Goal: Transaction & Acquisition: Book appointment/travel/reservation

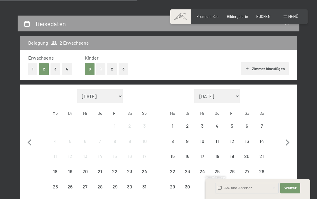
click at [35, 97] on button "button" at bounding box center [29, 141] width 12 height 105
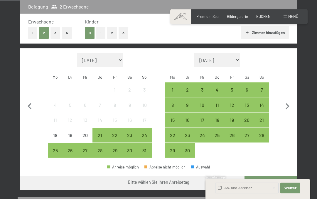
scroll to position [133, 0]
click at [293, 100] on icon "button" at bounding box center [287, 106] width 12 height 12
select select "2025-09-01"
select select "2025-10-01"
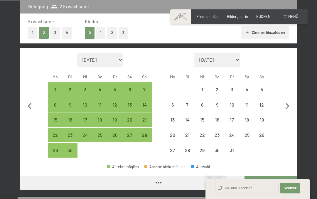
select select "2025-09-01"
select select "2025-10-01"
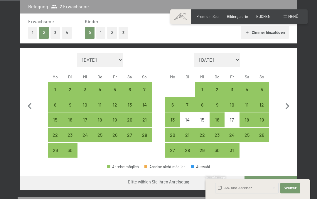
click at [249, 117] on div "18" at bounding box center [247, 124] width 14 height 14
select select "2025-09-01"
select select "2025-10-01"
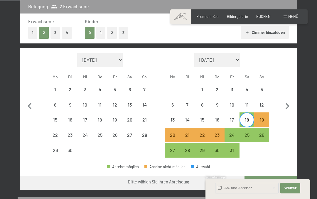
click at [231, 133] on div "24" at bounding box center [232, 140] width 14 height 14
select select "2025-09-01"
select select "2025-10-01"
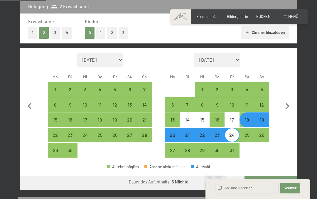
scroll to position [126, 0]
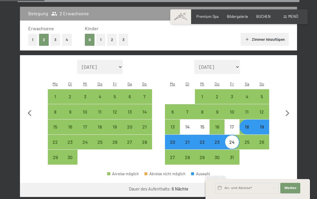
click at [279, 183] on button "Weiter zu „Zimmer“" at bounding box center [270, 190] width 53 height 14
select select "2025-09-01"
select select "2025-10-01"
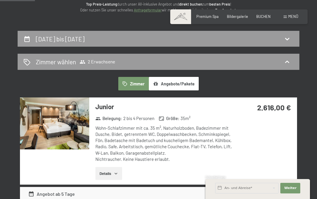
scroll to position [80, 0]
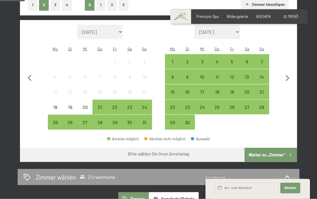
scroll to position [161, 0]
click at [247, 89] on div "20" at bounding box center [247, 96] width 14 height 14
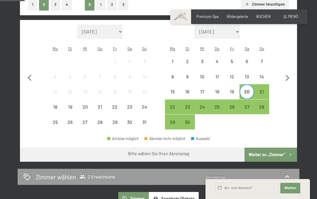
click at [289, 74] on icon "button" at bounding box center [287, 78] width 12 height 12
select select "2025-09-01"
select select "2025-10-01"
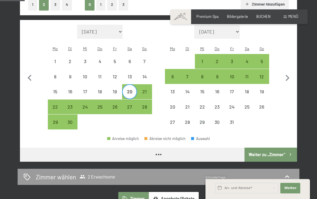
select select "2025-09-01"
select select "2025-10-01"
click at [248, 74] on div "11" at bounding box center [247, 81] width 14 height 14
select select "2025-09-01"
select select "2025-10-01"
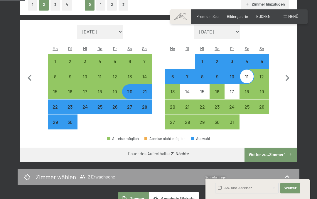
click at [249, 89] on div "18" at bounding box center [247, 96] width 14 height 14
select select "2025-09-01"
select select "2025-10-01"
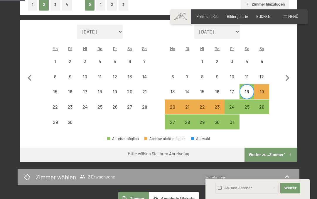
click at [217, 104] on div "23" at bounding box center [217, 111] width 14 height 14
select select "2025-09-01"
select select "2025-10-01"
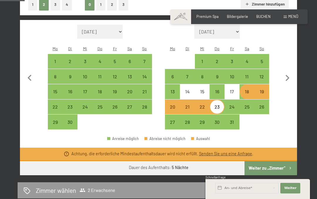
click at [232, 104] on div "24" at bounding box center [232, 111] width 14 height 14
select select "2025-09-01"
select select "2025-10-01"
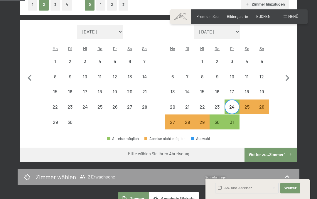
click at [233, 89] on div "17" at bounding box center [232, 96] width 14 height 14
select select "2025-09-01"
select select "2025-10-01"
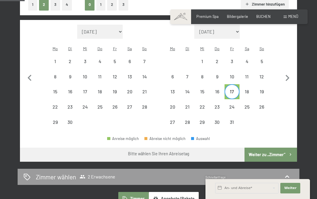
click at [248, 89] on div "18" at bounding box center [247, 96] width 14 height 14
select select "2025-09-01"
select select "2025-10-01"
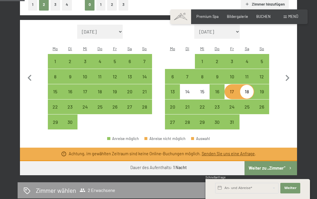
click at [232, 104] on div "24" at bounding box center [232, 111] width 14 height 14
select select "2025-09-01"
select select "2025-10-01"
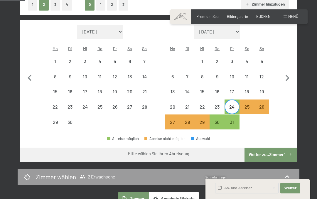
click at [247, 89] on div "18" at bounding box center [247, 96] width 14 height 14
select select "2025-09-01"
select select "2025-10-01"
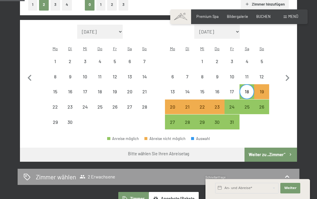
click at [232, 104] on div "24" at bounding box center [232, 111] width 14 height 14
select select "2025-09-01"
select select "2025-10-01"
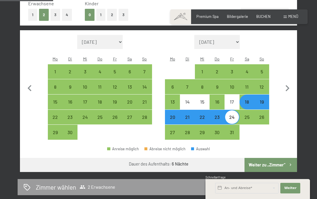
click at [272, 160] on button "Weiter zu „Zimmer“" at bounding box center [270, 165] width 53 height 14
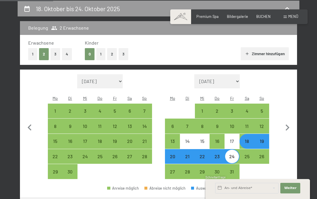
select select "2025-09-01"
select select "2025-10-01"
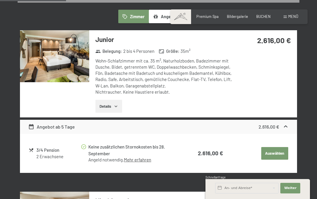
scroll to position [148, 0]
click at [111, 102] on button "Details" at bounding box center [108, 106] width 27 height 13
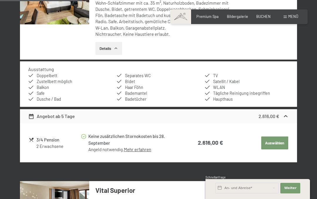
scroll to position [215, 0]
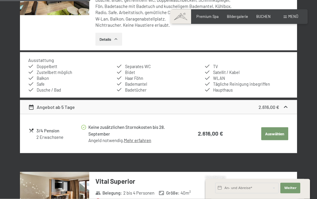
click at [276, 131] on button "Auswählen" at bounding box center [274, 133] width 27 height 13
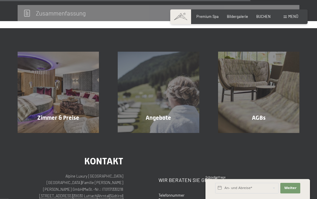
scroll to position [491, 0]
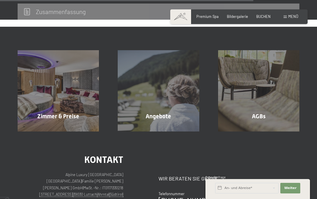
click at [170, 102] on div "Angebote Mehr erfahren" at bounding box center [158, 90] width 100 height 81
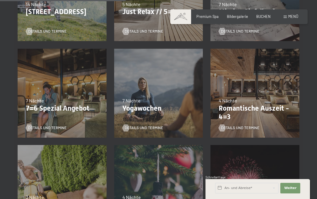
scroll to position [304, 0]
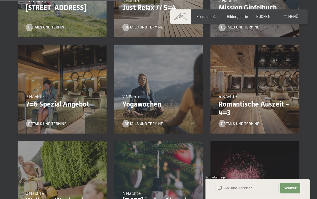
click at [255, 105] on p "Romantische Auszeit - 4=3" at bounding box center [255, 108] width 72 height 17
click at [247, 124] on span "Details und Termine" at bounding box center [240, 123] width 38 height 5
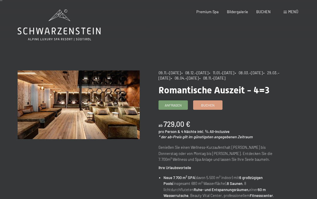
scroll to position [5, 0]
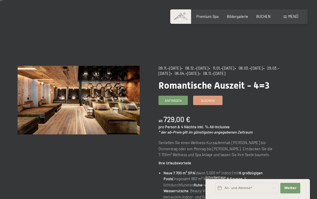
click at [213, 103] on span "Buchen" at bounding box center [207, 100] width 13 height 5
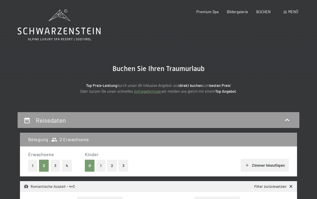
select select "2025-11-01"
select select "2025-12-01"
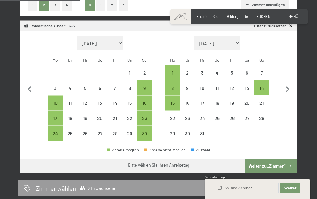
scroll to position [162, 0]
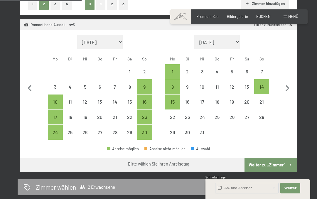
click at [26, 82] on icon "button" at bounding box center [29, 88] width 12 height 12
select select "[DATE]"
select select "2025-11-01"
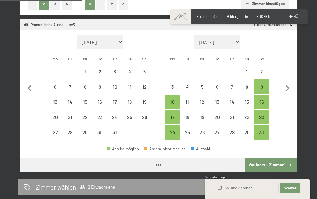
select select "[DATE]"
select select "2025-11-01"
click at [260, 99] on div "16" at bounding box center [262, 106] width 14 height 14
select select "[DATE]"
select select "2025-11-01"
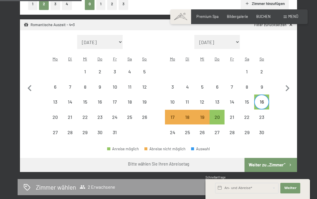
click at [218, 115] on div "20" at bounding box center [217, 122] width 14 height 14
select select "[DATE]"
select select "2025-11-01"
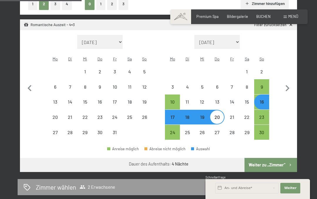
select select "2025-11-01"
select select "2025-12-01"
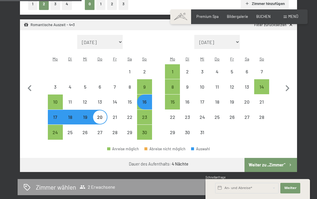
click at [272, 158] on button "Weiter zu „Zimmer“" at bounding box center [270, 165] width 53 height 14
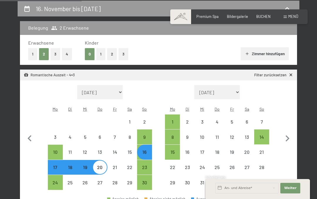
select select "2025-11-01"
select select "2025-12-01"
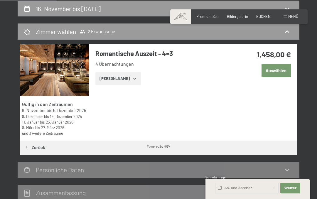
click at [124, 80] on button "Zeige Zimmer" at bounding box center [117, 78] width 45 height 13
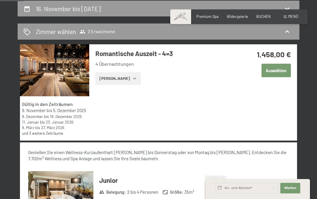
click at [277, 70] on button "Auswählen" at bounding box center [275, 70] width 29 height 13
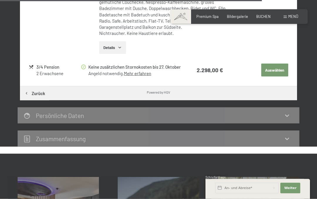
scroll to position [1255, 0]
click at [211, 18] on span "Premium Spa" at bounding box center [207, 16] width 22 height 5
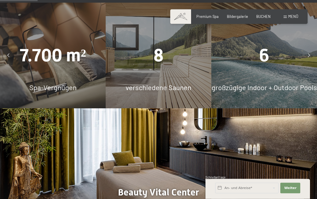
scroll to position [380, 0]
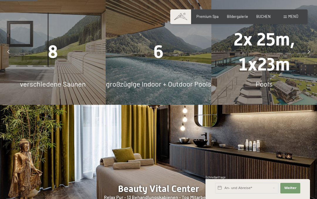
click at [184, 79] on div "6 großzügige Indoor + Outdoor Pools" at bounding box center [159, 52] width 106 height 106
click at [178, 88] on span "großzügige Indoor + Outdoor Pools" at bounding box center [158, 83] width 105 height 9
click at [265, 69] on span "2x 25m, 1x23m" at bounding box center [263, 51] width 61 height 45
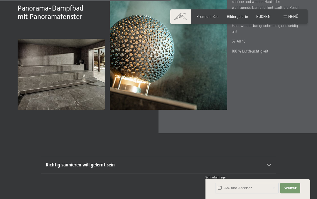
scroll to position [1483, 0]
